Goal: Use online tool/utility: Utilize a website feature to perform a specific function

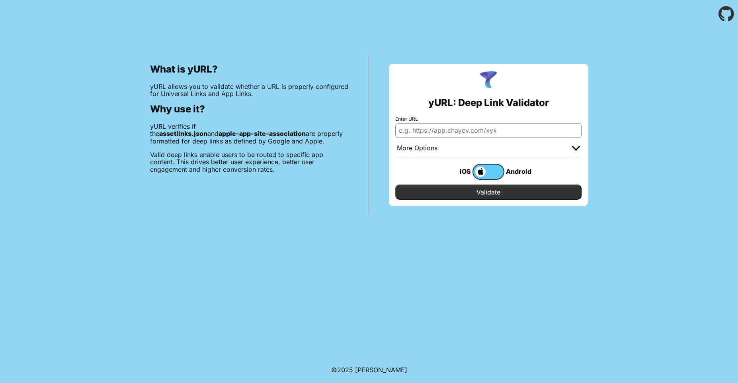
click at [436, 134] on input "Enter URL" at bounding box center [488, 130] width 186 height 14
paste input "[URL][DOMAIN_NAME]"
type input "[URL][DOMAIN_NAME]"
click at [467, 199] on input "Validate" at bounding box center [488, 191] width 186 height 15
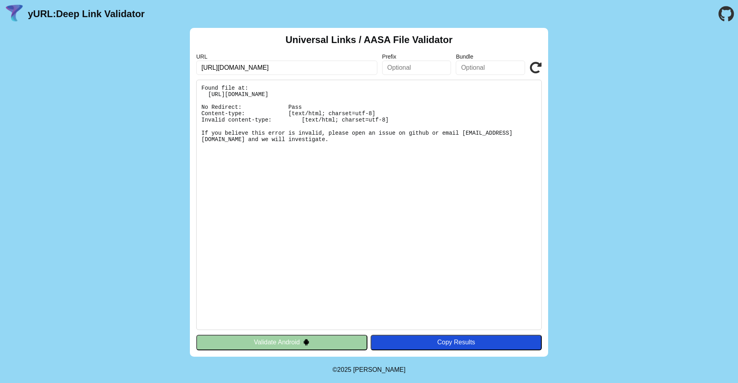
click at [268, 345] on button "Validate Android" at bounding box center [281, 341] width 171 height 15
